Goal: Task Accomplishment & Management: Manage account settings

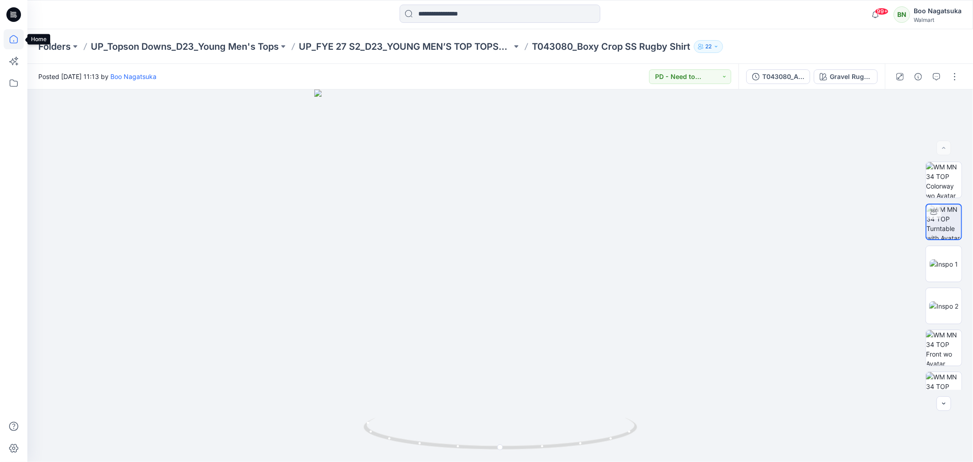
drag, startPoint x: 14, startPoint y: 38, endPoint x: 15, endPoint y: 47, distance: 8.3
click at [15, 39] on icon at bounding box center [14, 39] width 20 height 20
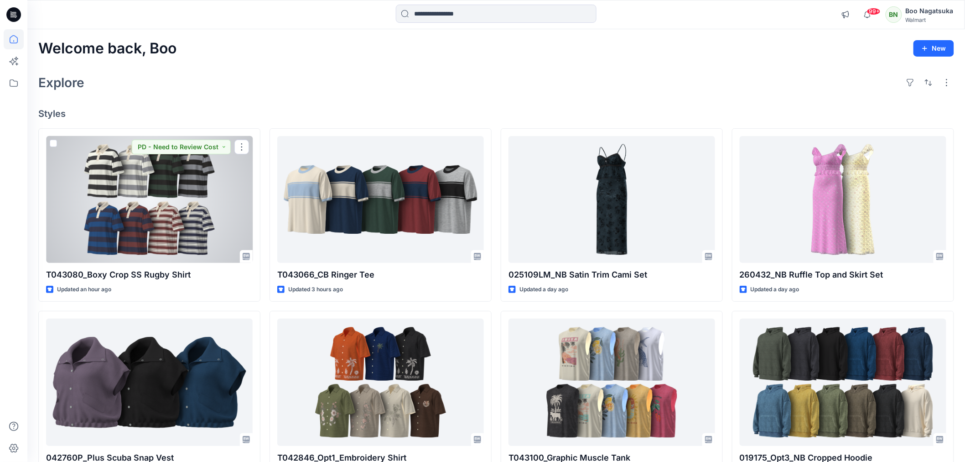
click at [193, 206] on div at bounding box center [149, 199] width 207 height 127
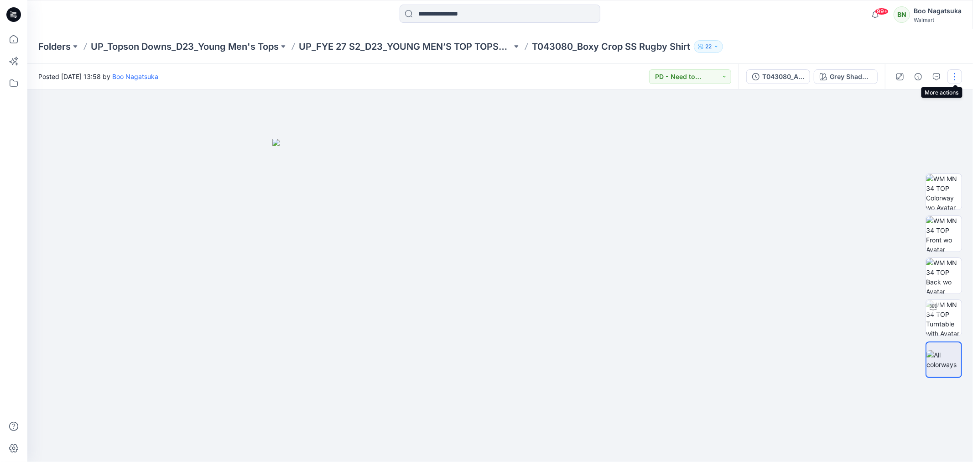
click at [954, 78] on button "button" at bounding box center [954, 76] width 15 height 15
click at [891, 121] on p "Edit" at bounding box center [896, 123] width 11 height 10
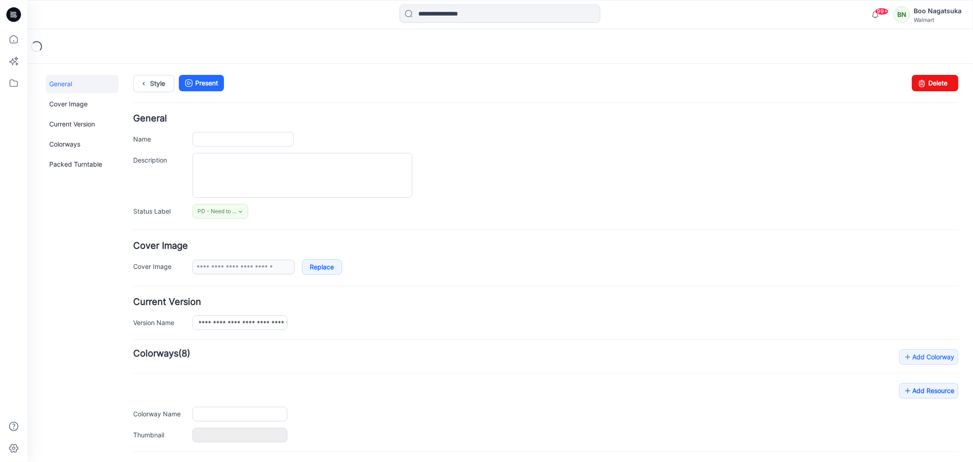
type input "**********"
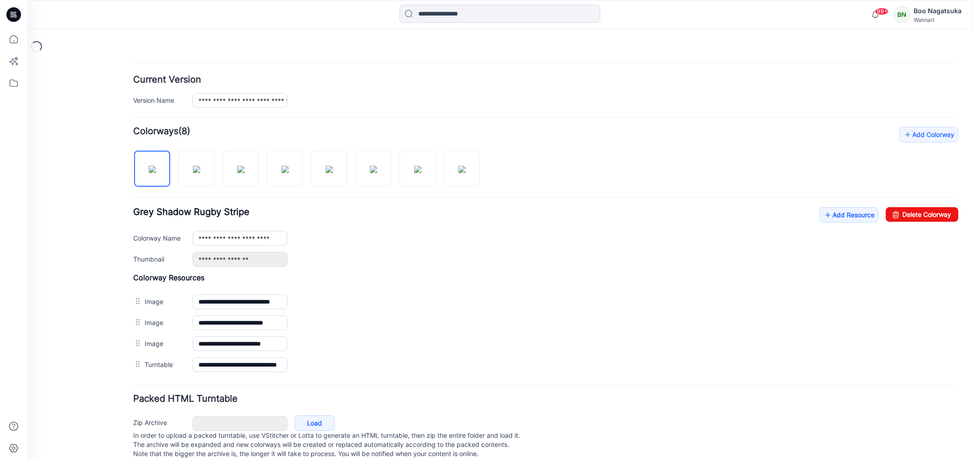
scroll to position [242, 0]
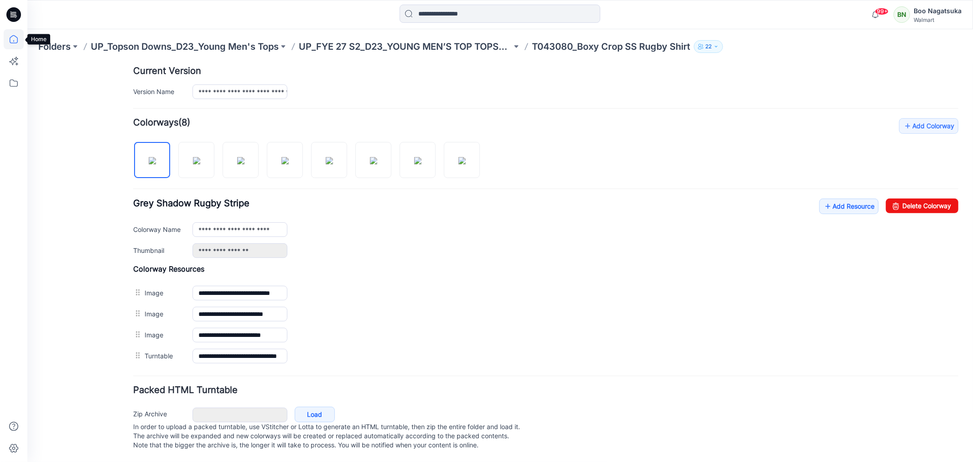
drag, startPoint x: 14, startPoint y: 36, endPoint x: 17, endPoint y: 46, distance: 10.1
click at [16, 37] on icon at bounding box center [14, 39] width 20 height 20
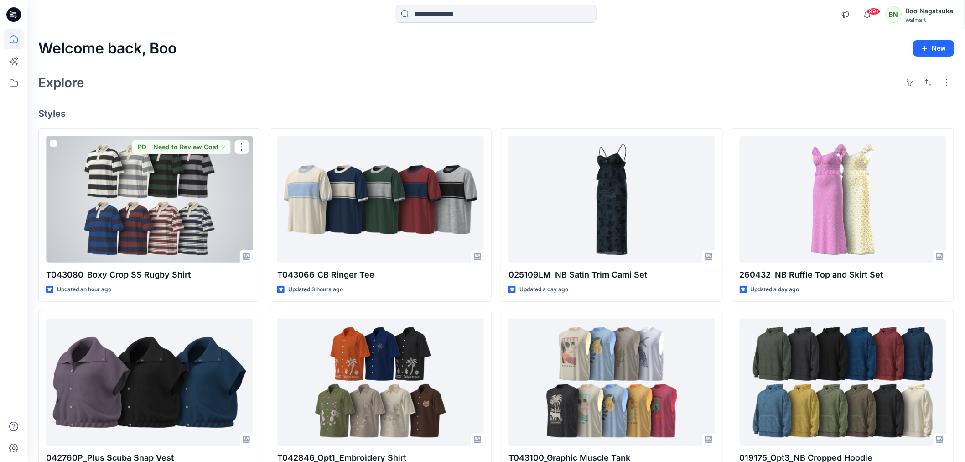
click at [183, 197] on div at bounding box center [149, 199] width 207 height 127
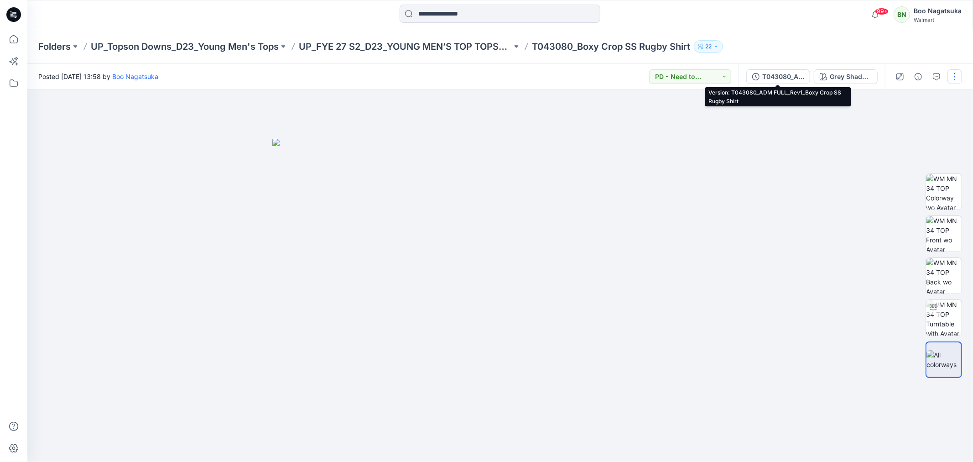
click at [776, 75] on div "T043080_ADM FULL_Rev1_Boxy Crop SS Rugby Shirt" at bounding box center [783, 77] width 42 height 10
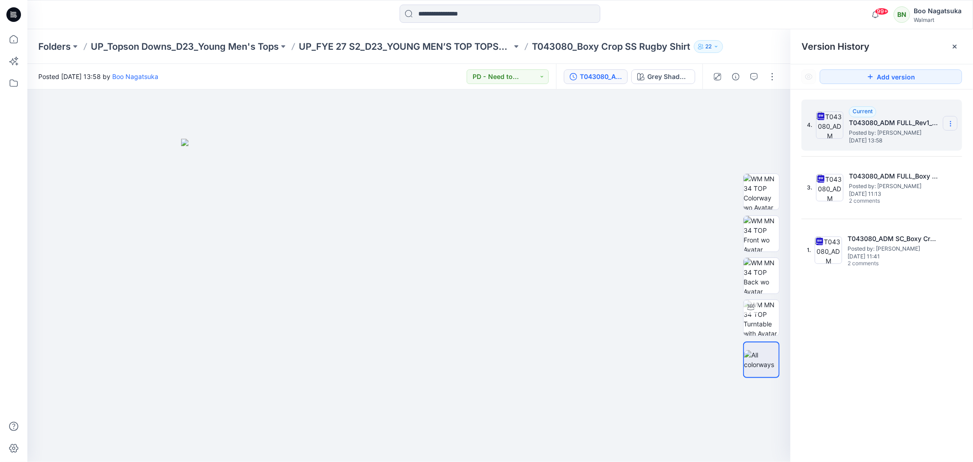
click at [951, 120] on icon at bounding box center [950, 123] width 7 height 7
click at [897, 199] on span "Delete Version" at bounding box center [887, 200] width 42 height 11
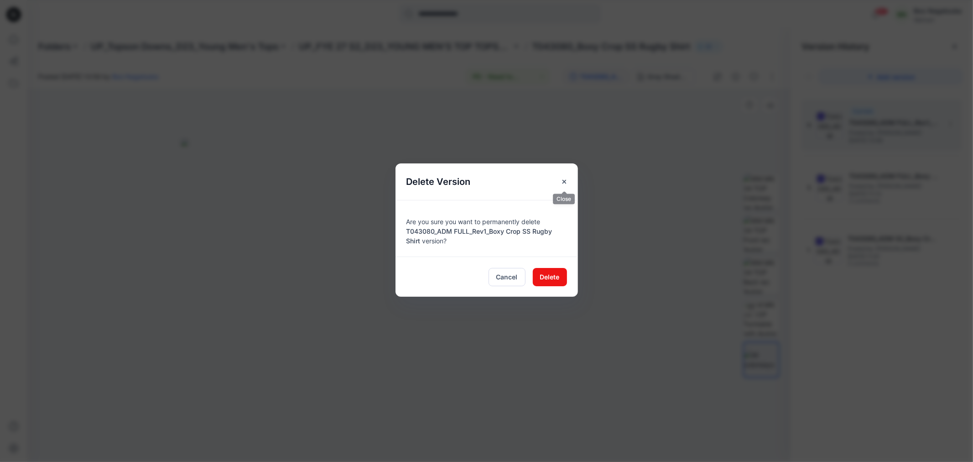
click at [563, 179] on icon "Close" at bounding box center [564, 181] width 7 height 7
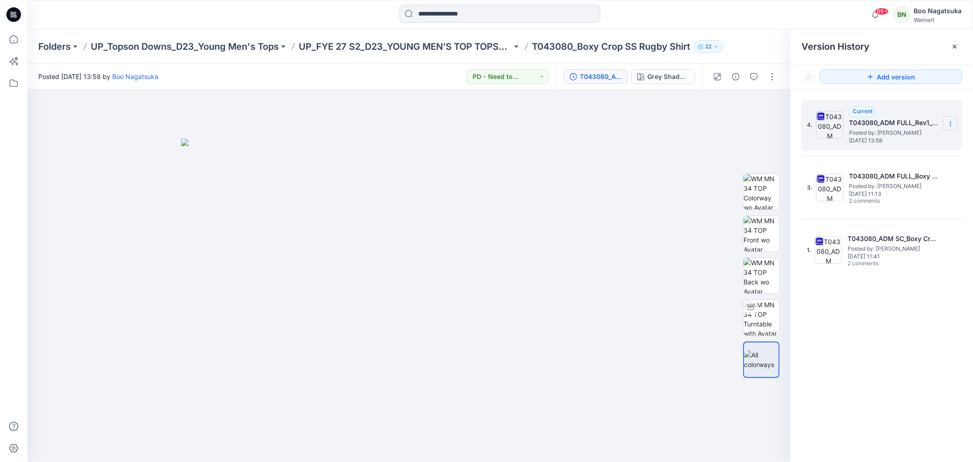
click at [948, 120] on section at bounding box center [950, 123] width 15 height 15
click at [879, 199] on span "Delete Version" at bounding box center [887, 200] width 42 height 11
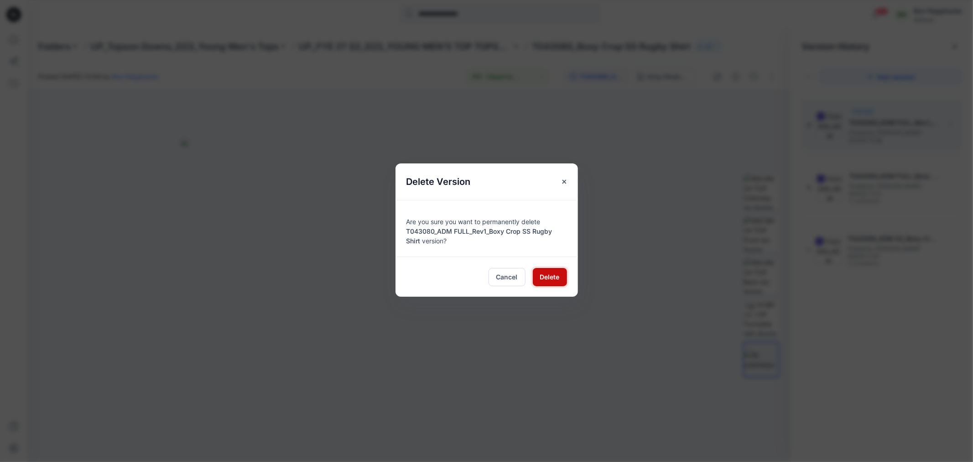
click at [548, 275] on span "Delete" at bounding box center [550, 277] width 20 height 10
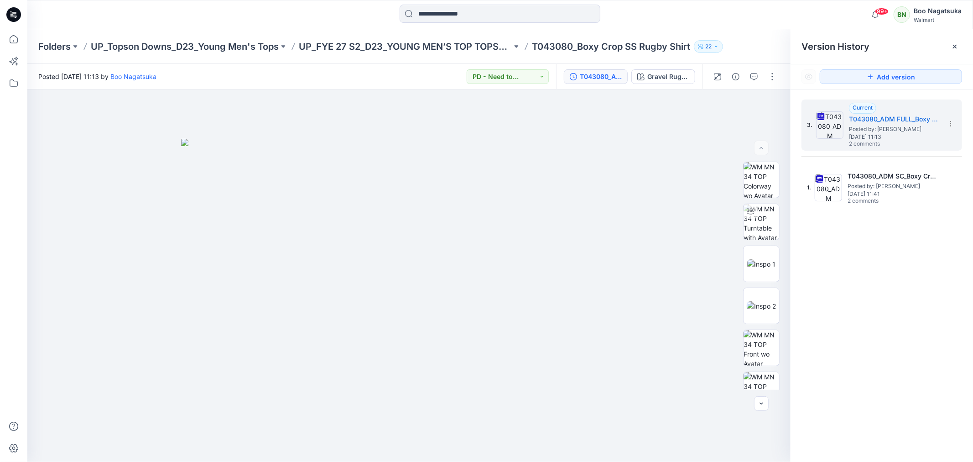
click at [861, 404] on div "3. Current T043080_ADM FULL_Boxy Crop SS Rugby Shirt Posted by: Boo Nagatsuka F…" at bounding box center [881, 281] width 182 height 385
